Goal: Use online tool/utility: Utilize a website feature to perform a specific function

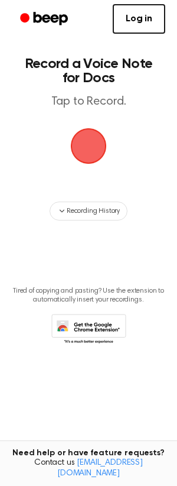
click at [80, 155] on span "button" at bounding box center [89, 146] width 36 height 36
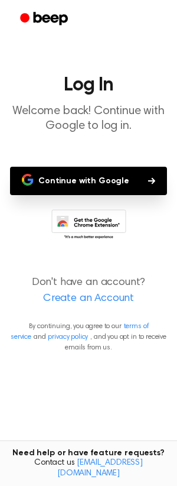
click at [80, 177] on button "Continue with Google" at bounding box center [88, 181] width 157 height 28
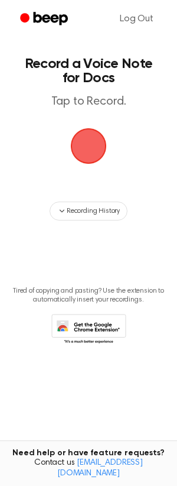
click at [101, 154] on span "button" at bounding box center [89, 146] width 36 height 36
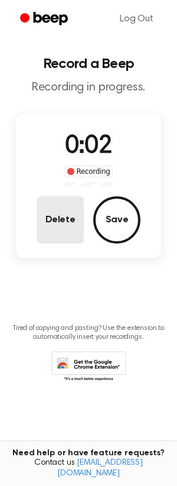
click at [55, 218] on button "Delete" at bounding box center [60, 219] width 47 height 47
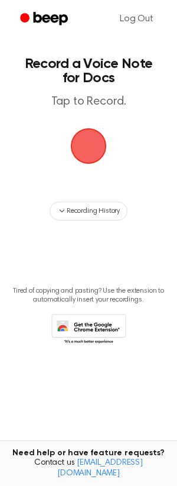
click at [82, 138] on span "button" at bounding box center [88, 146] width 33 height 33
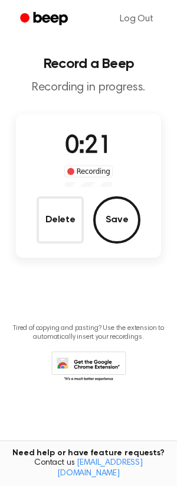
click at [72, 189] on div "0:21 Recording Delete Save" at bounding box center [89, 185] width 146 height 115
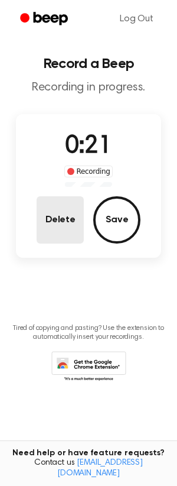
click at [59, 221] on button "Delete" at bounding box center [60, 219] width 47 height 47
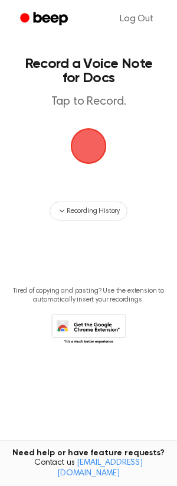
click at [98, 147] on span "button" at bounding box center [89, 146] width 38 height 38
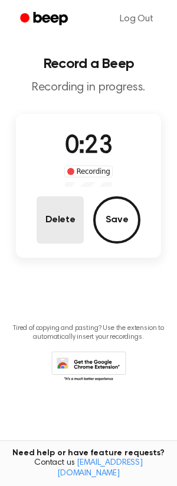
click at [42, 211] on button "Delete" at bounding box center [60, 219] width 47 height 47
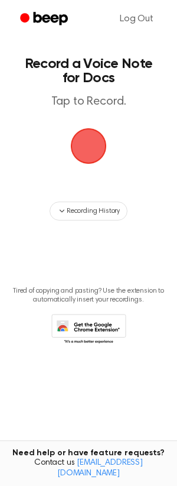
click at [86, 144] on span "button" at bounding box center [89, 146] width 40 height 40
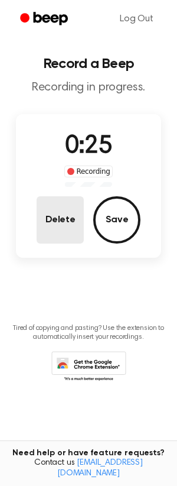
click at [66, 208] on button "Delete" at bounding box center [60, 219] width 47 height 47
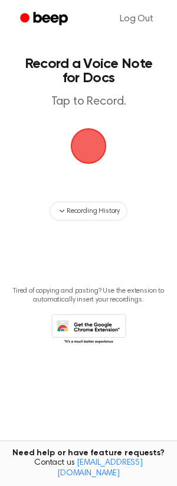
click at [118, 151] on main "Record a Voice Note for Docs Tap to Record. Recording History Tired of copying …" at bounding box center [88, 224] width 177 height 448
click at [89, 135] on span "button" at bounding box center [89, 146] width 36 height 36
click at [87, 153] on span "button" at bounding box center [89, 146] width 54 height 54
click at [92, 128] on span "button" at bounding box center [89, 146] width 40 height 40
click at [96, 159] on span "button" at bounding box center [88, 146] width 43 height 43
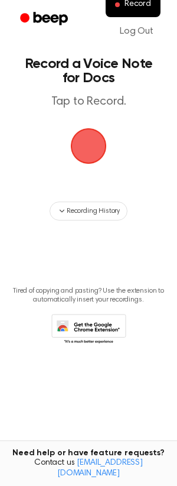
click at [88, 143] on span "button" at bounding box center [89, 146] width 46 height 46
click at [89, 131] on span "button" at bounding box center [89, 146] width 40 height 40
